Goal: Entertainment & Leisure: Consume media (video, audio)

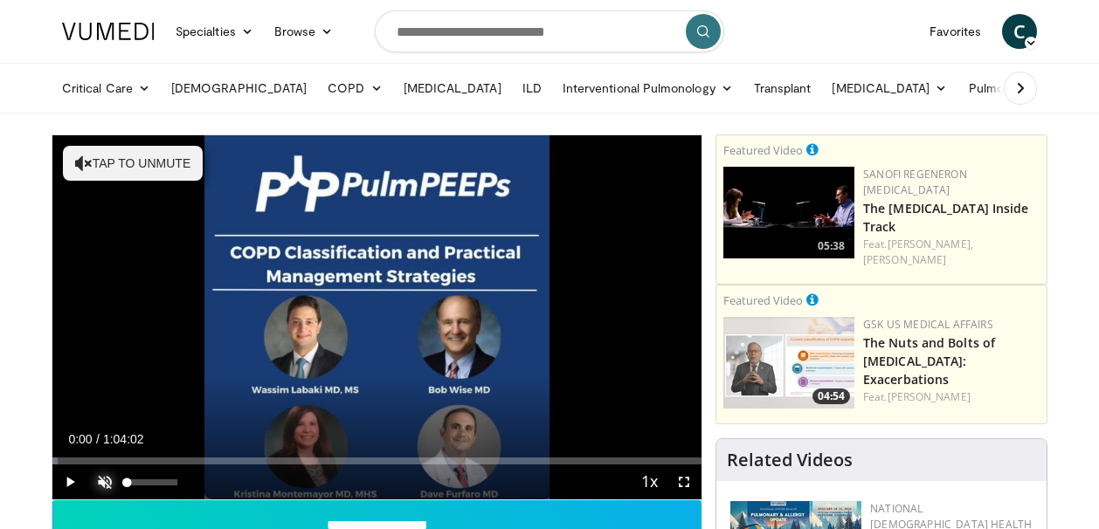
click at [106, 482] on span "Video Player" at bounding box center [104, 482] width 35 height 35
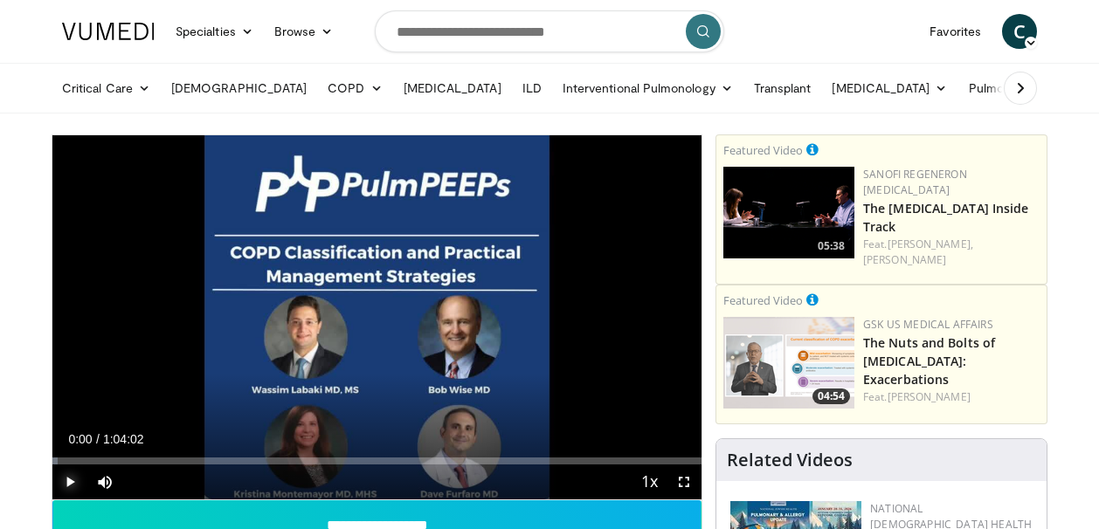
click at [68, 484] on span "Video Player" at bounding box center [69, 482] width 35 height 35
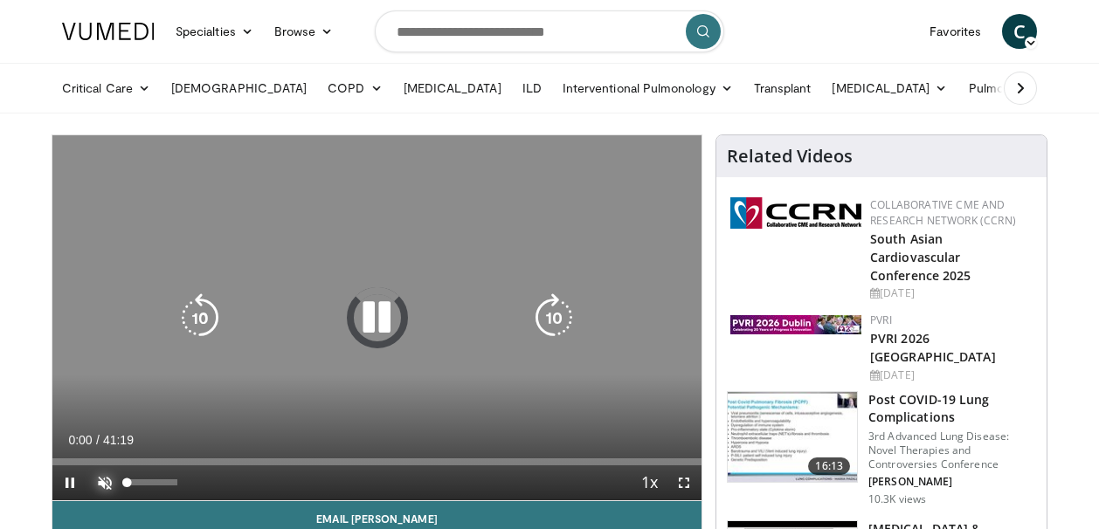
click at [102, 482] on span "Video Player" at bounding box center [104, 483] width 35 height 35
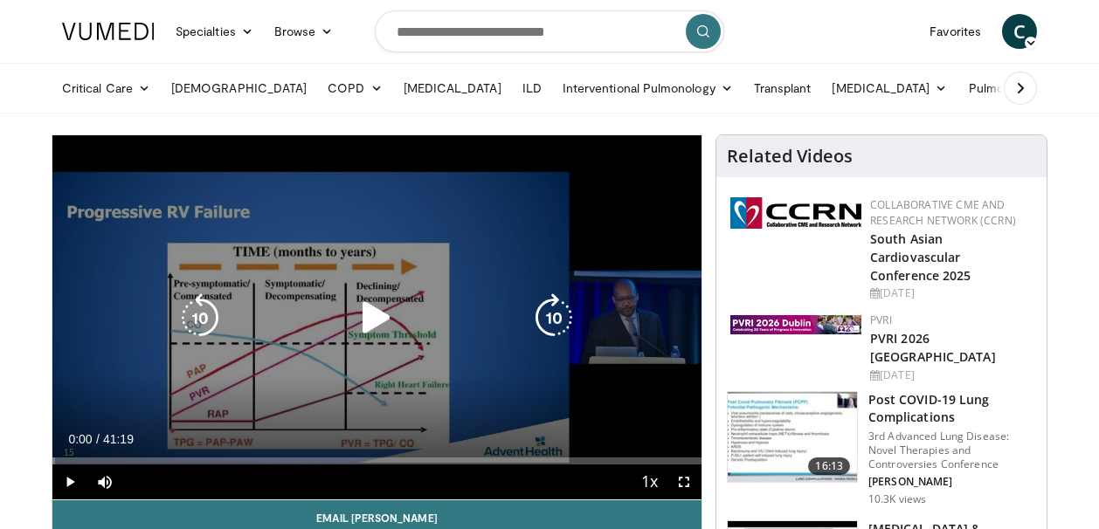
click at [377, 320] on icon "Video Player" at bounding box center [376, 317] width 49 height 49
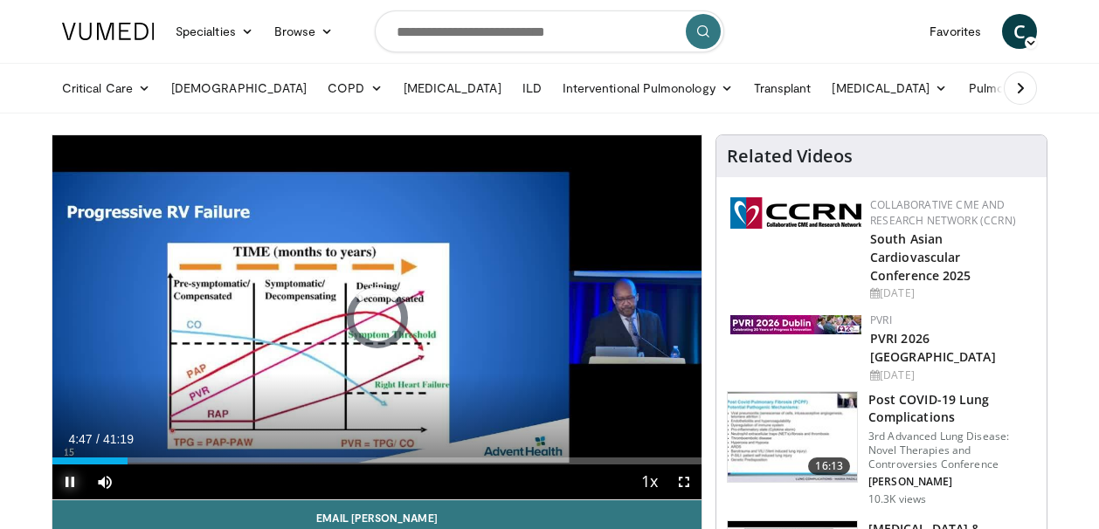
click at [65, 484] on span "Video Player" at bounding box center [69, 482] width 35 height 35
click at [68, 480] on span "Video Player" at bounding box center [69, 482] width 35 height 35
